Goal: Task Accomplishment & Management: Complete application form

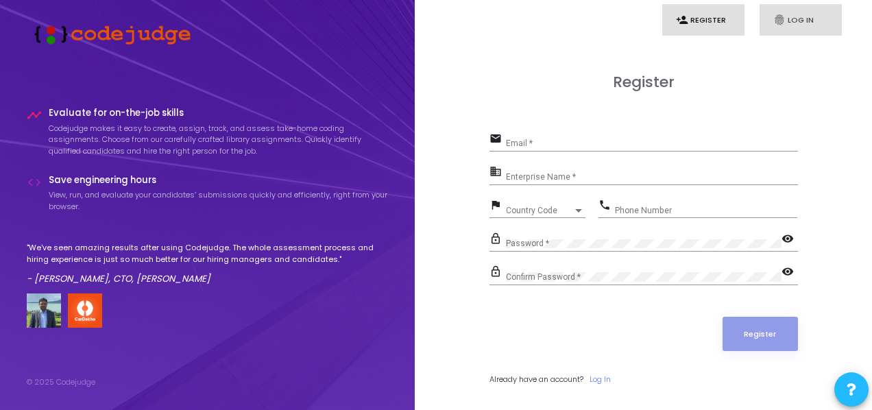
click at [785, 23] on icon "fingerprint" at bounding box center [780, 20] width 12 height 12
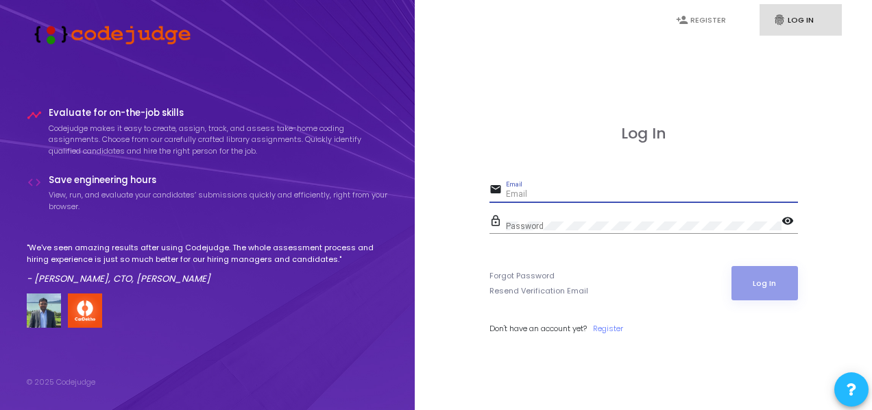
click at [643, 193] on input "Email" at bounding box center [652, 195] width 292 height 10
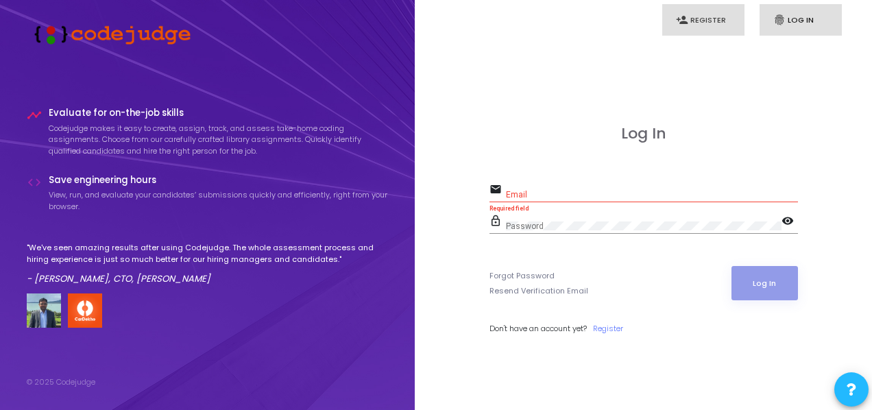
click at [706, 19] on link "person_add Register" at bounding box center [703, 20] width 82 height 32
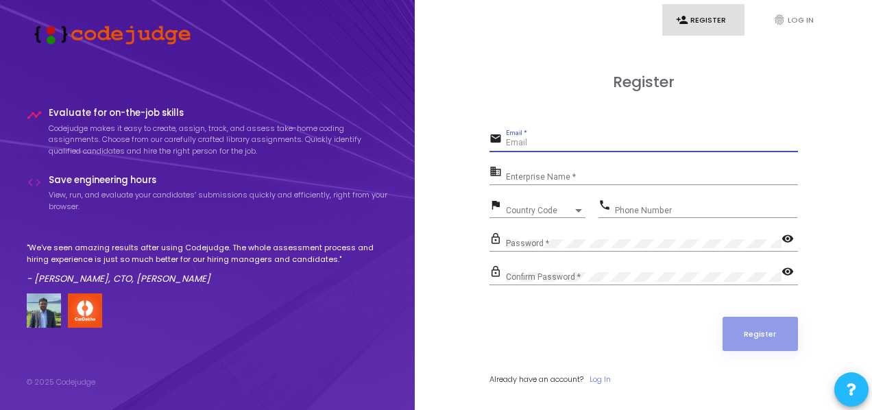
click at [590, 145] on input "Email *" at bounding box center [652, 144] width 292 height 10
type input "[EMAIL_ADDRESS][DOMAIN_NAME]"
type input "07409544558"
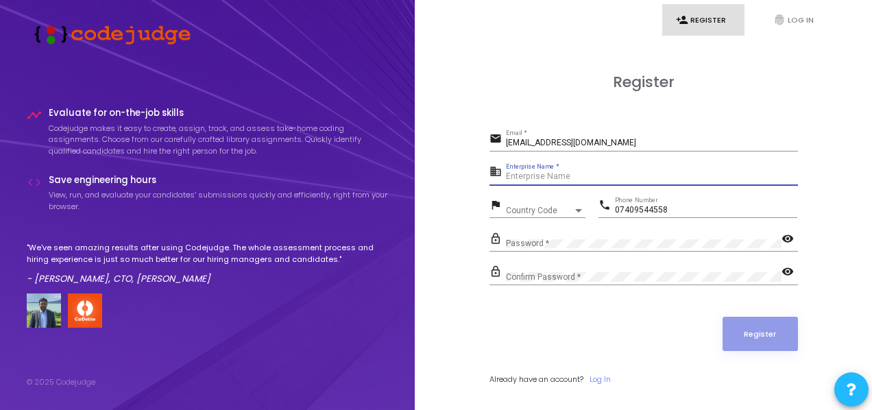
click at [586, 173] on input "Enterprise Name *" at bounding box center [652, 177] width 292 height 10
